Goal: Check status: Check status

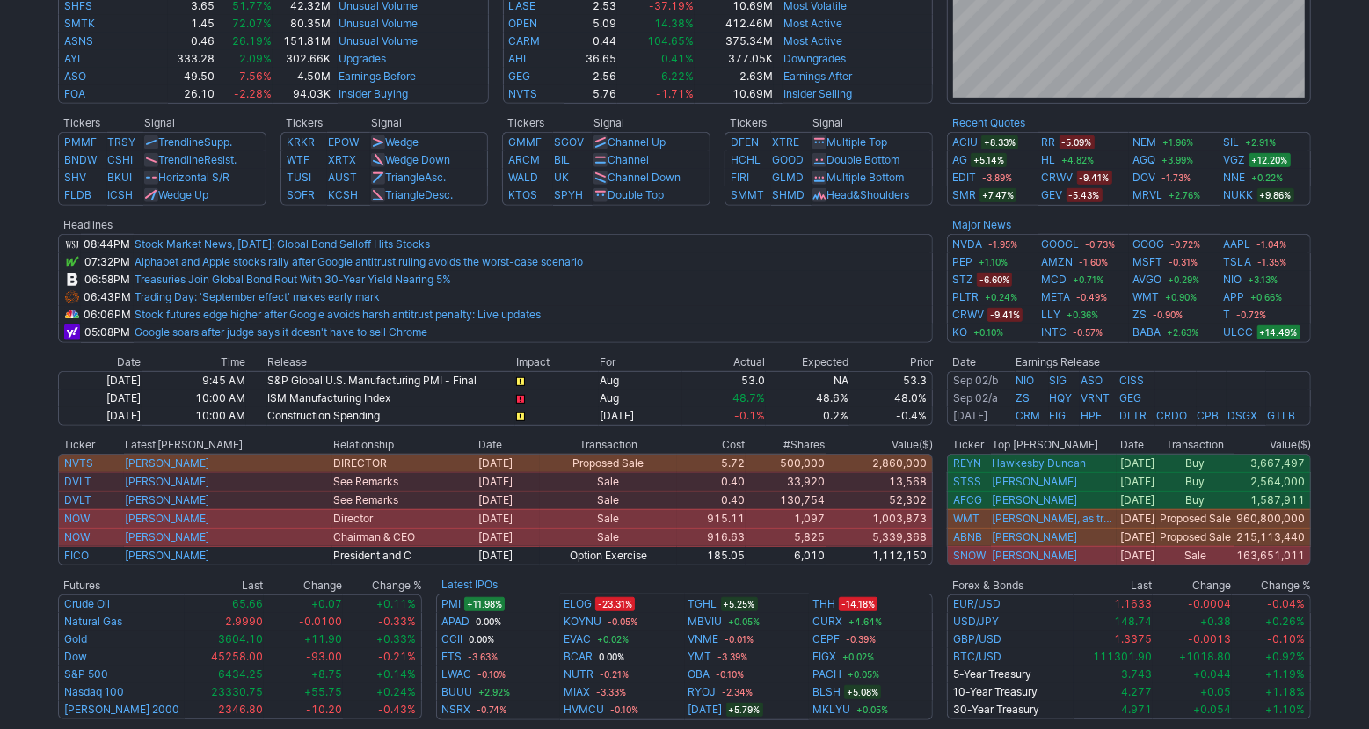
scroll to position [411, 0]
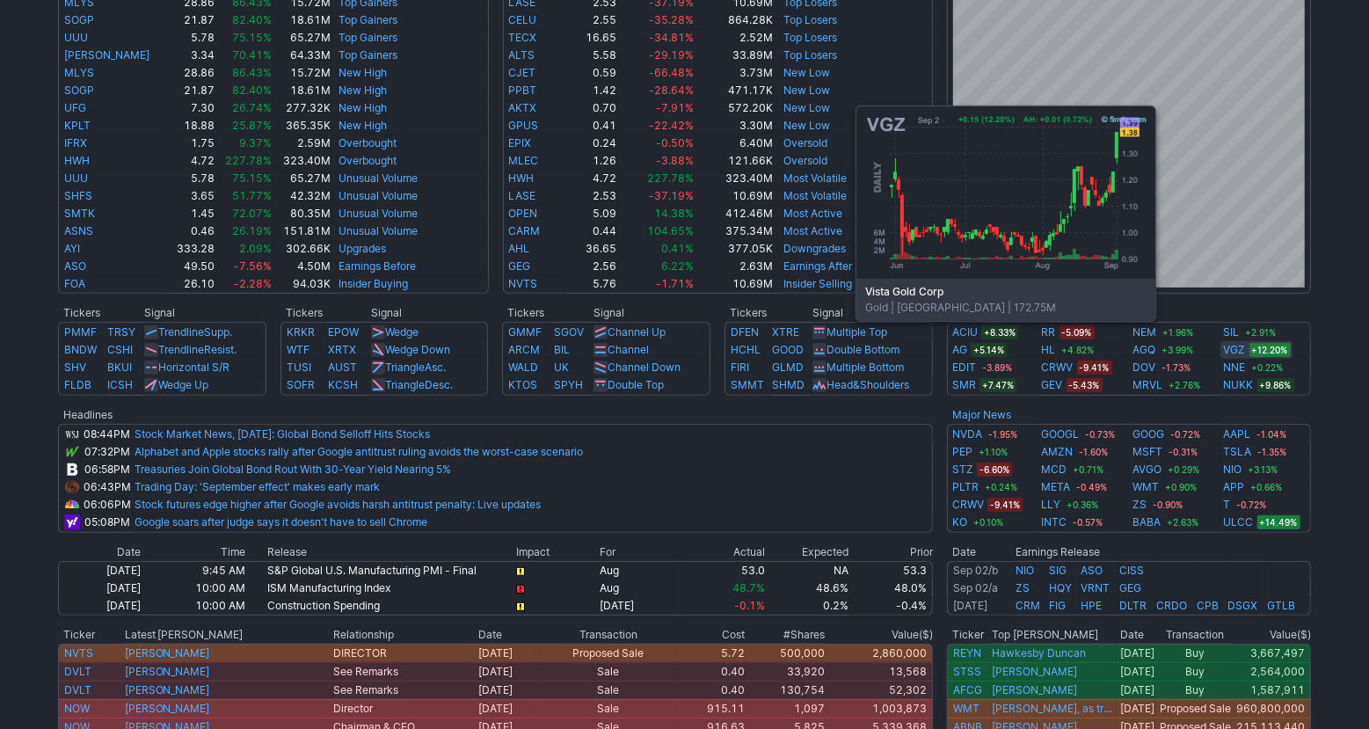
click at [1233, 346] on link "VGZ" at bounding box center [1235, 350] width 22 height 18
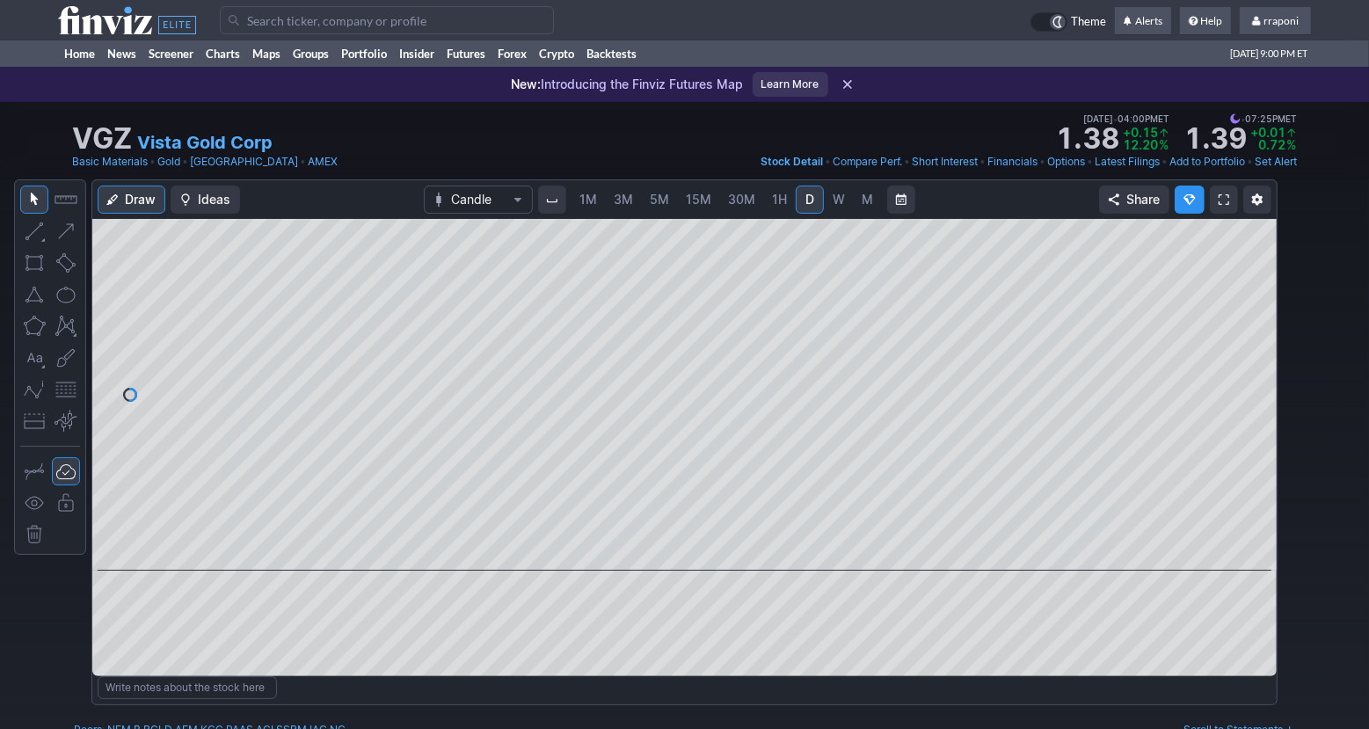
click at [838, 188] on link "W" at bounding box center [839, 200] width 28 height 28
click at [862, 203] on span "M" at bounding box center [867, 199] width 11 height 15
click at [661, 543] on span at bounding box center [668, 546] width 23 height 14
click at [663, 545] on span at bounding box center [668, 546] width 23 height 14
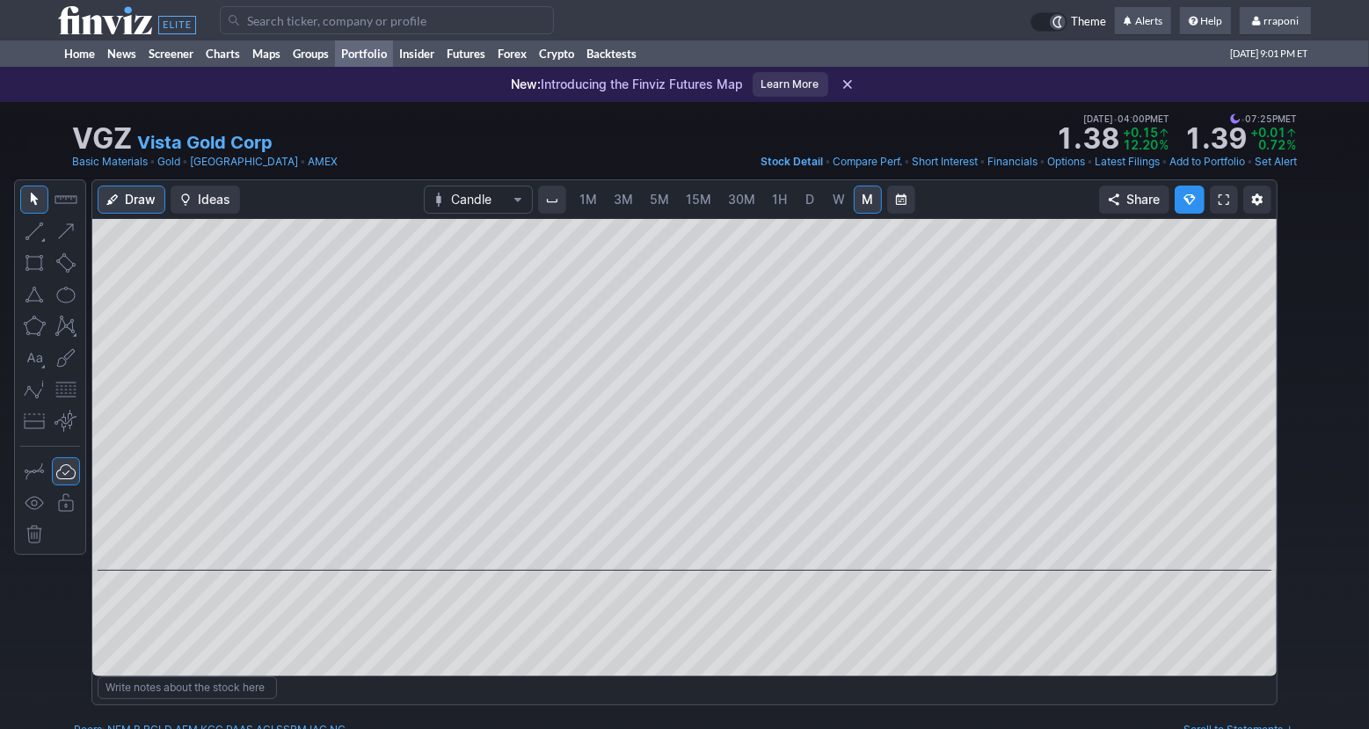
click at [375, 58] on link "Portfolio" at bounding box center [364, 53] width 58 height 26
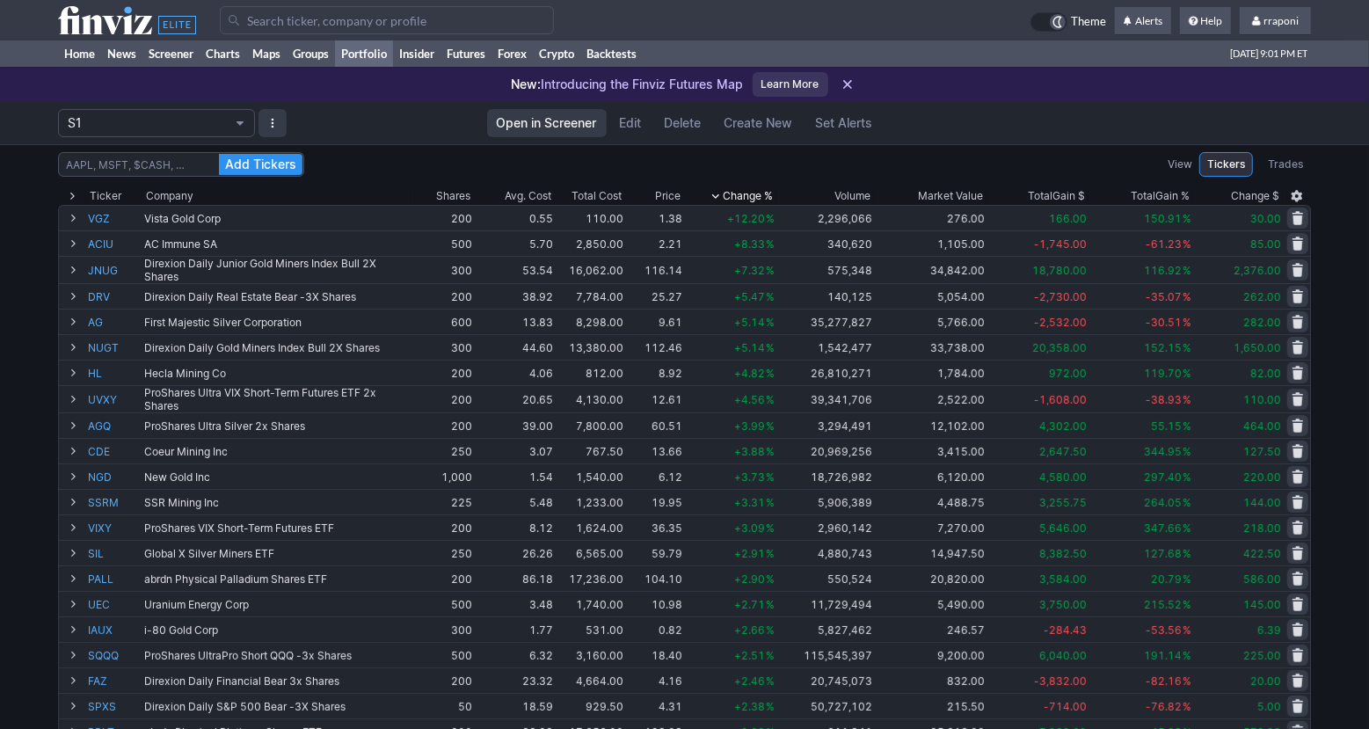
click at [775, 193] on th "Chg.% Change %" at bounding box center [730, 196] width 92 height 18
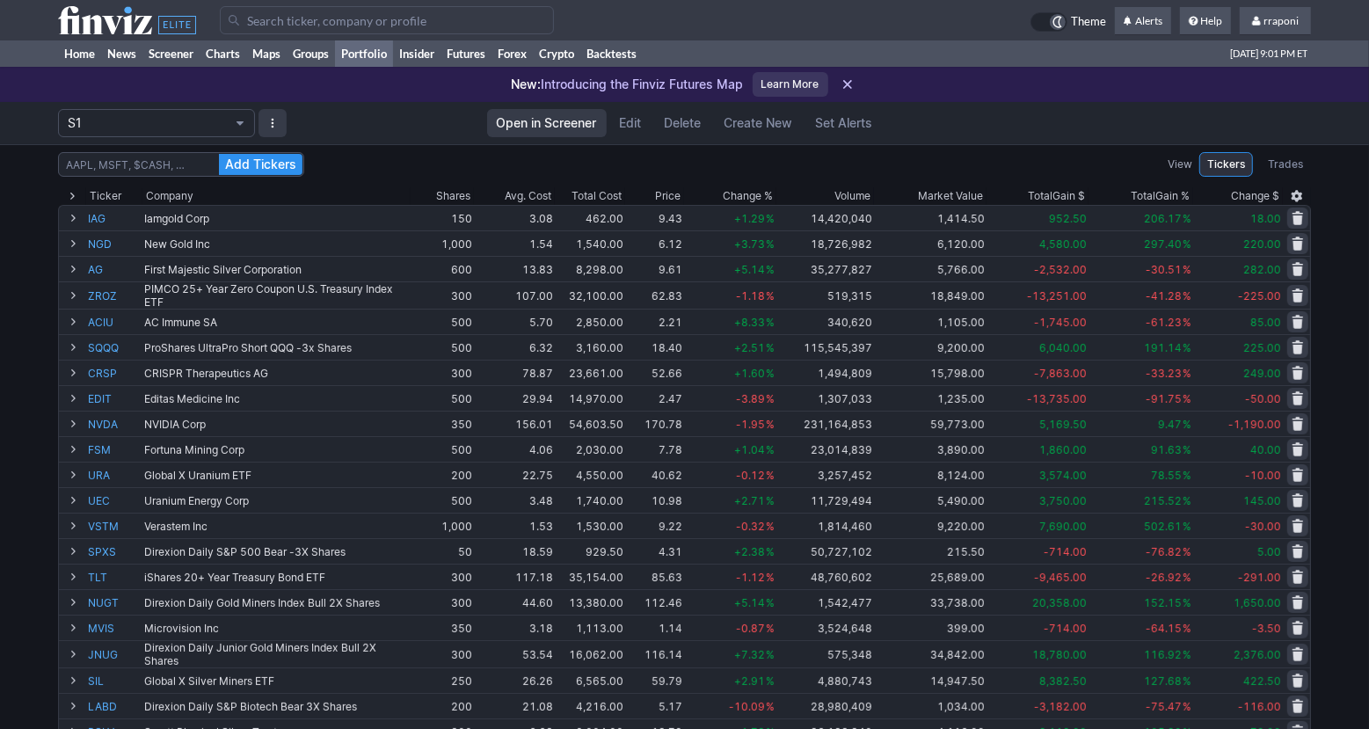
click at [768, 193] on span "Change %" at bounding box center [748, 196] width 50 height 18
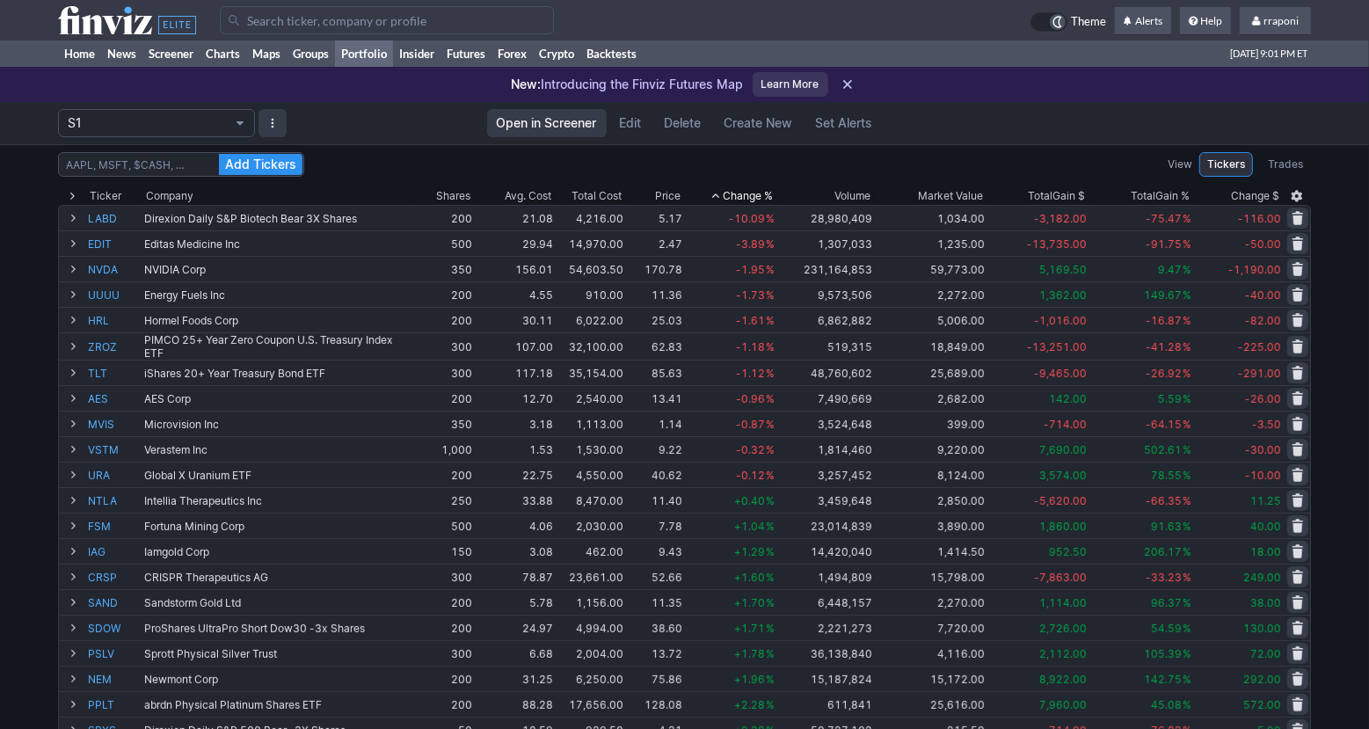
click at [768, 193] on span "Change %" at bounding box center [748, 196] width 50 height 18
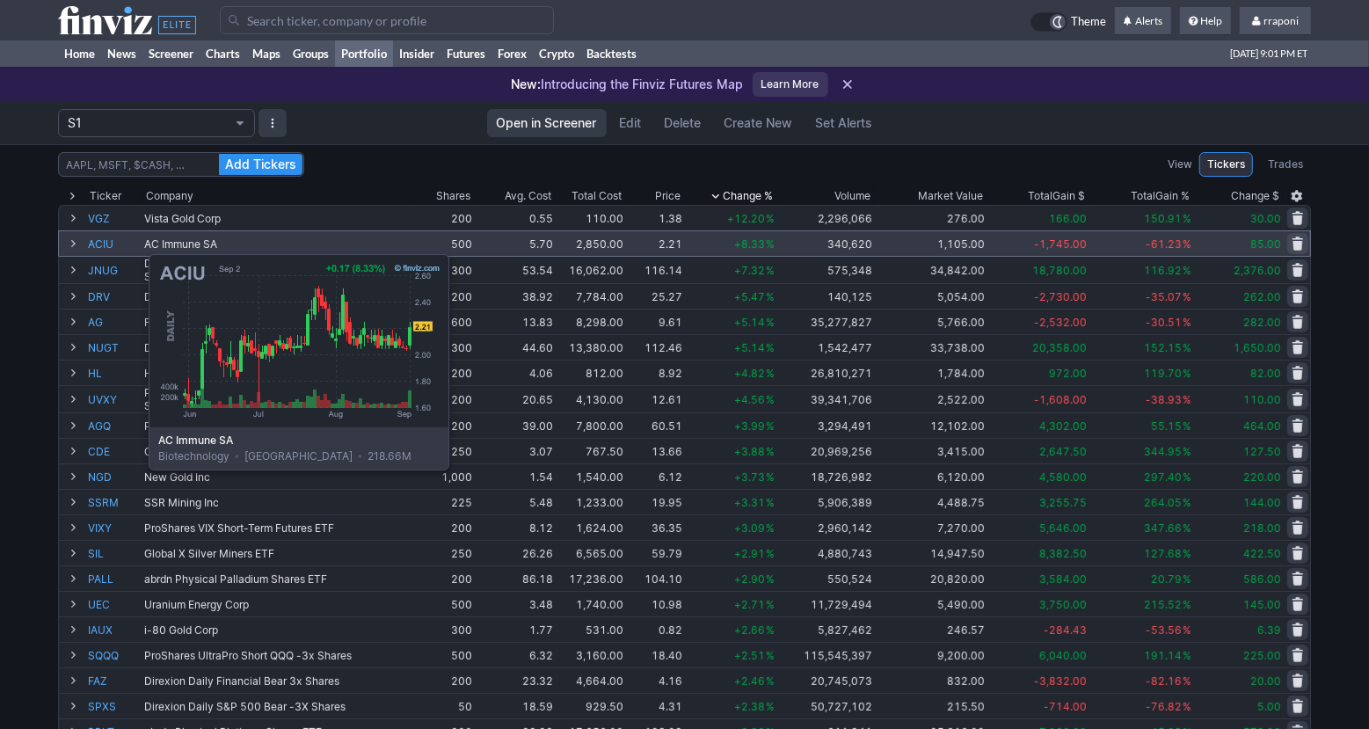
click at [105, 245] on link "ACIU" at bounding box center [114, 243] width 53 height 25
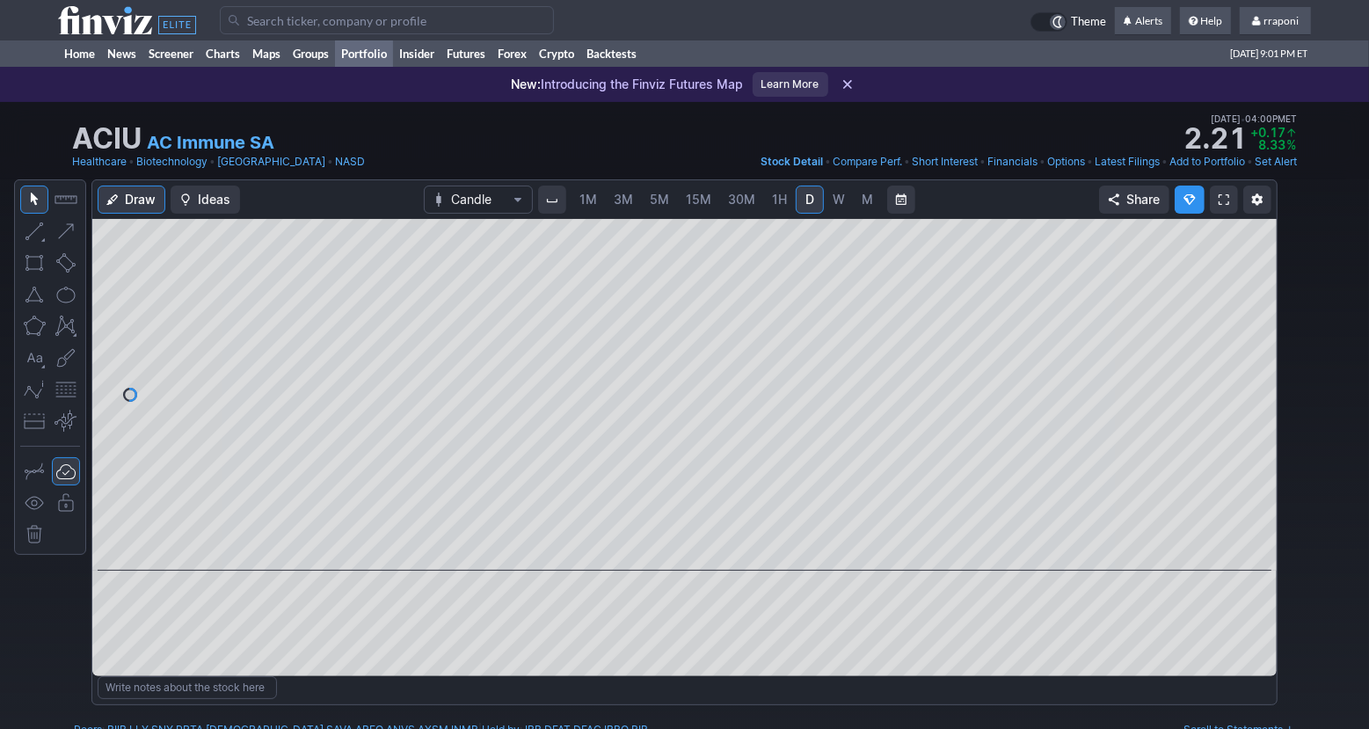
click at [385, 66] on link "Portfolio" at bounding box center [364, 53] width 58 height 26
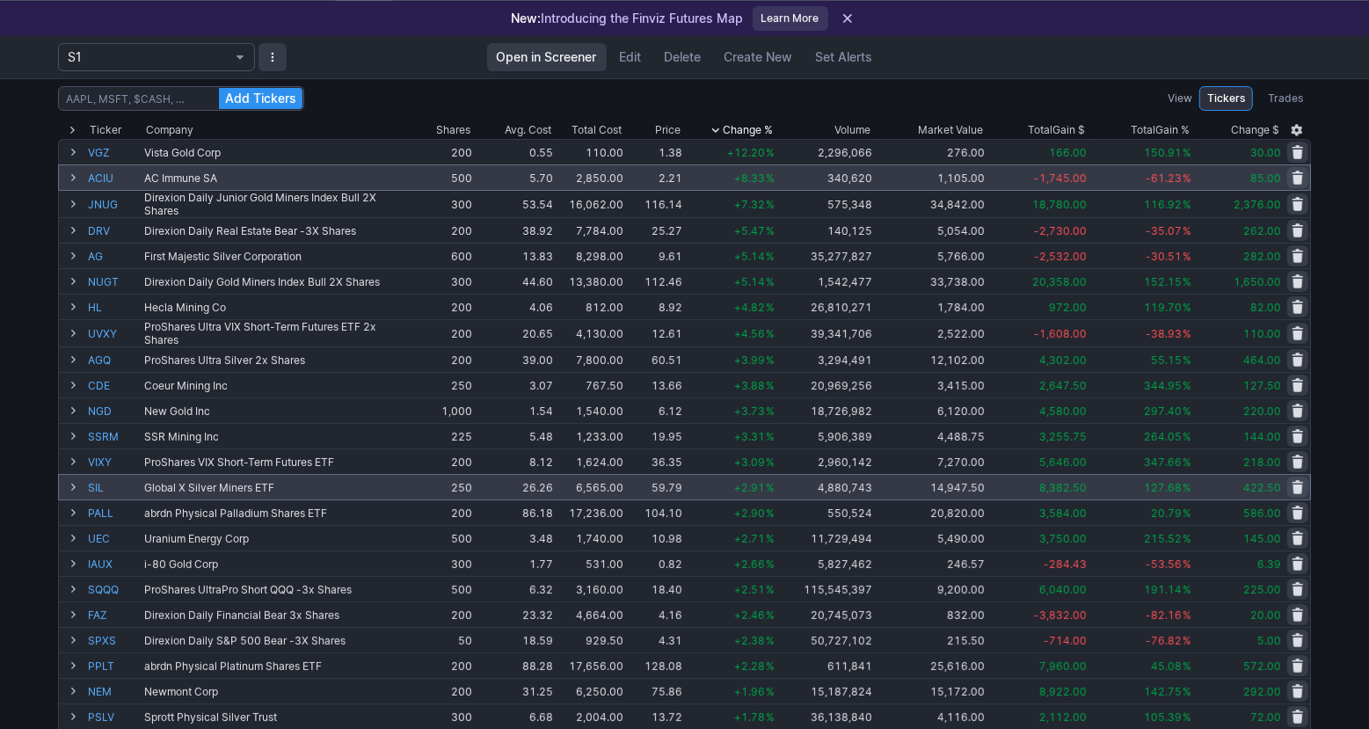
scroll to position [65, 0]
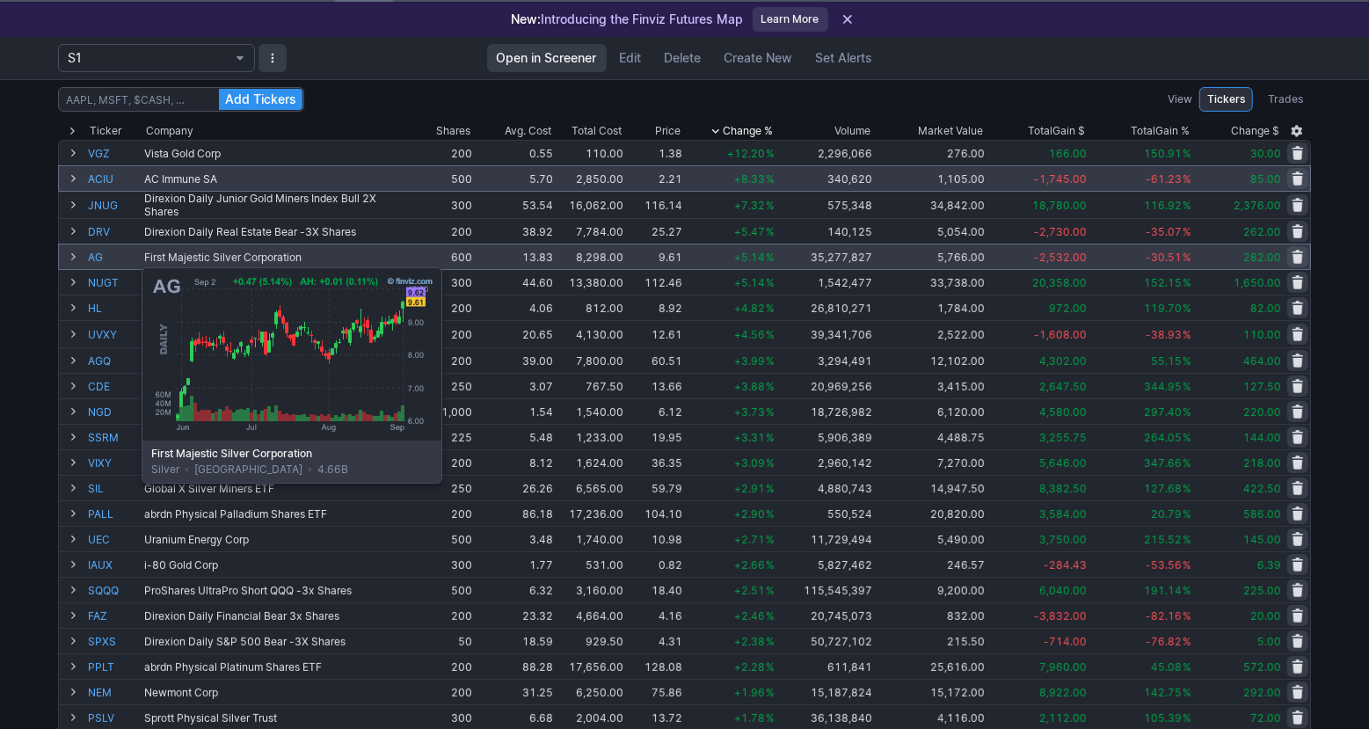
click at [98, 259] on link "AG" at bounding box center [114, 256] width 53 height 25
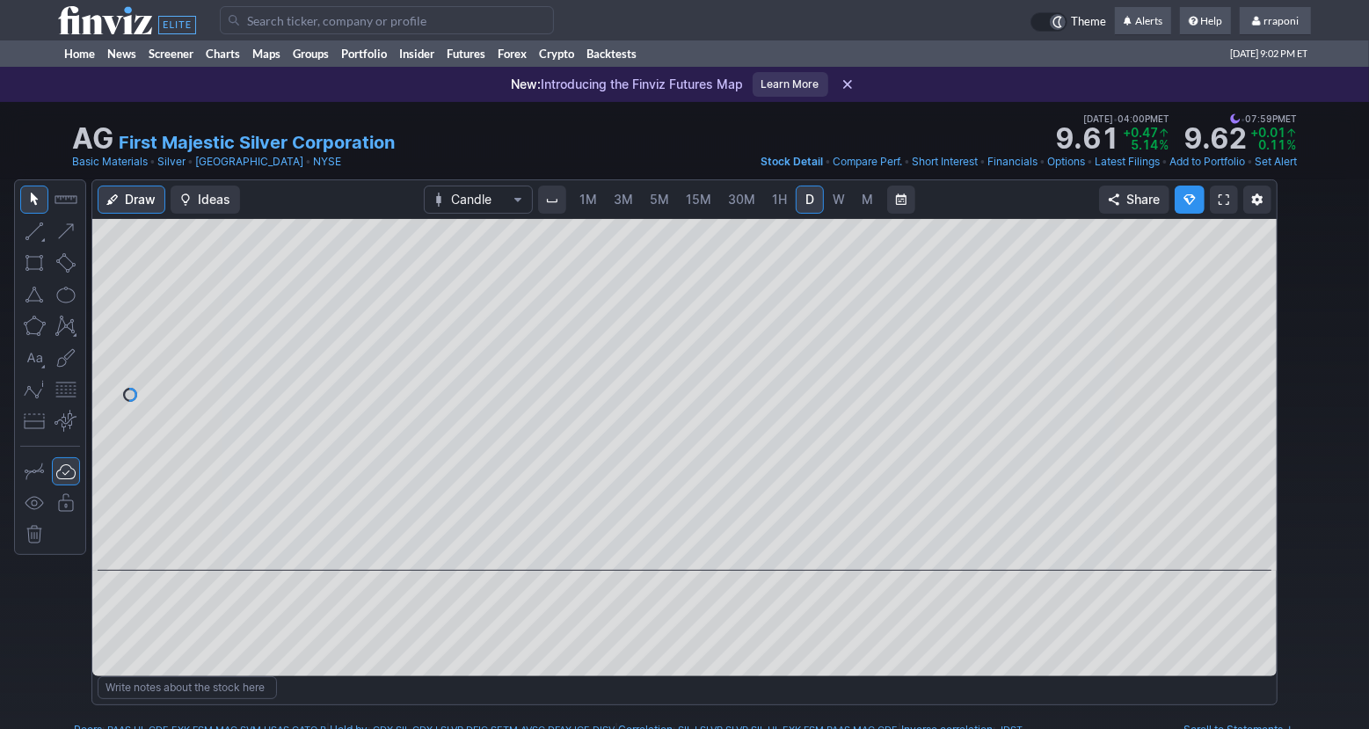
click at [845, 213] on link "W" at bounding box center [839, 200] width 28 height 28
click at [862, 208] on span "M" at bounding box center [868, 200] width 12 height 18
click at [372, 51] on link "Portfolio" at bounding box center [364, 53] width 58 height 26
